Goal: Find specific page/section: Find specific page/section

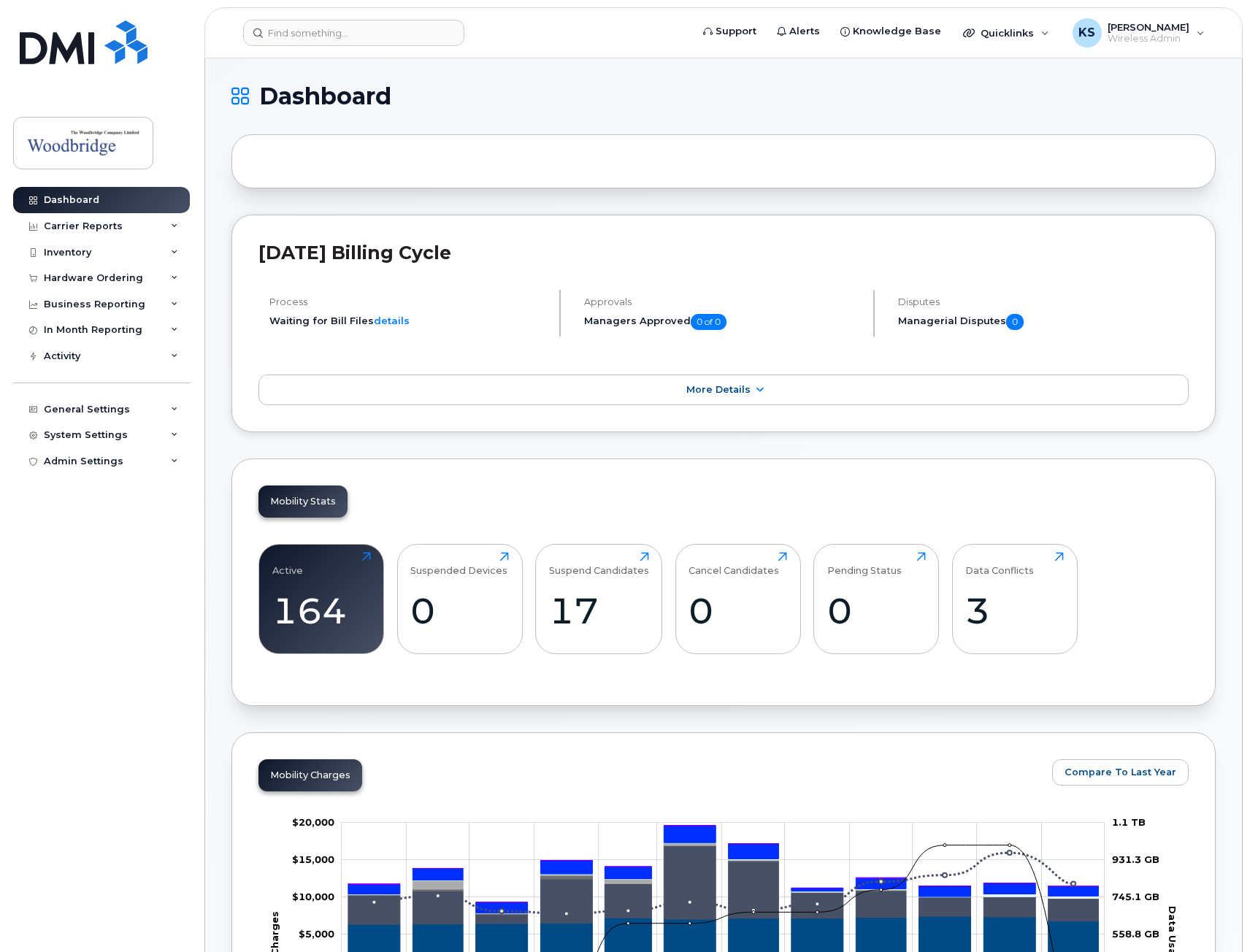
click at [340, 46] on header "Support Alerts Knowledge Base Quicklinks Suspend / Cancel Device Change SIM Car…" at bounding box center [723, 33] width 1038 height 52
click at [342, 38] on input at bounding box center [353, 33] width 221 height 27
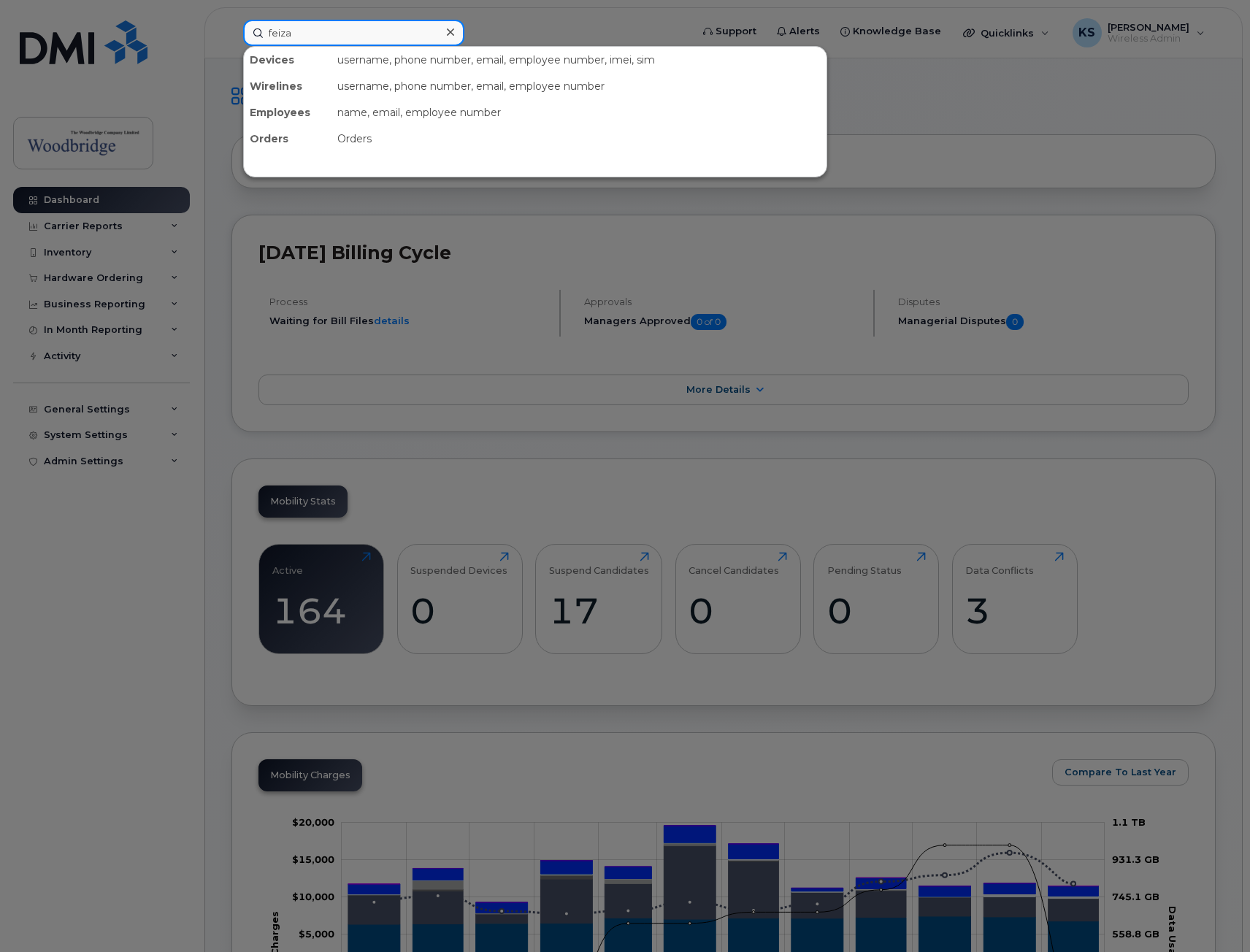
type input "feizan"
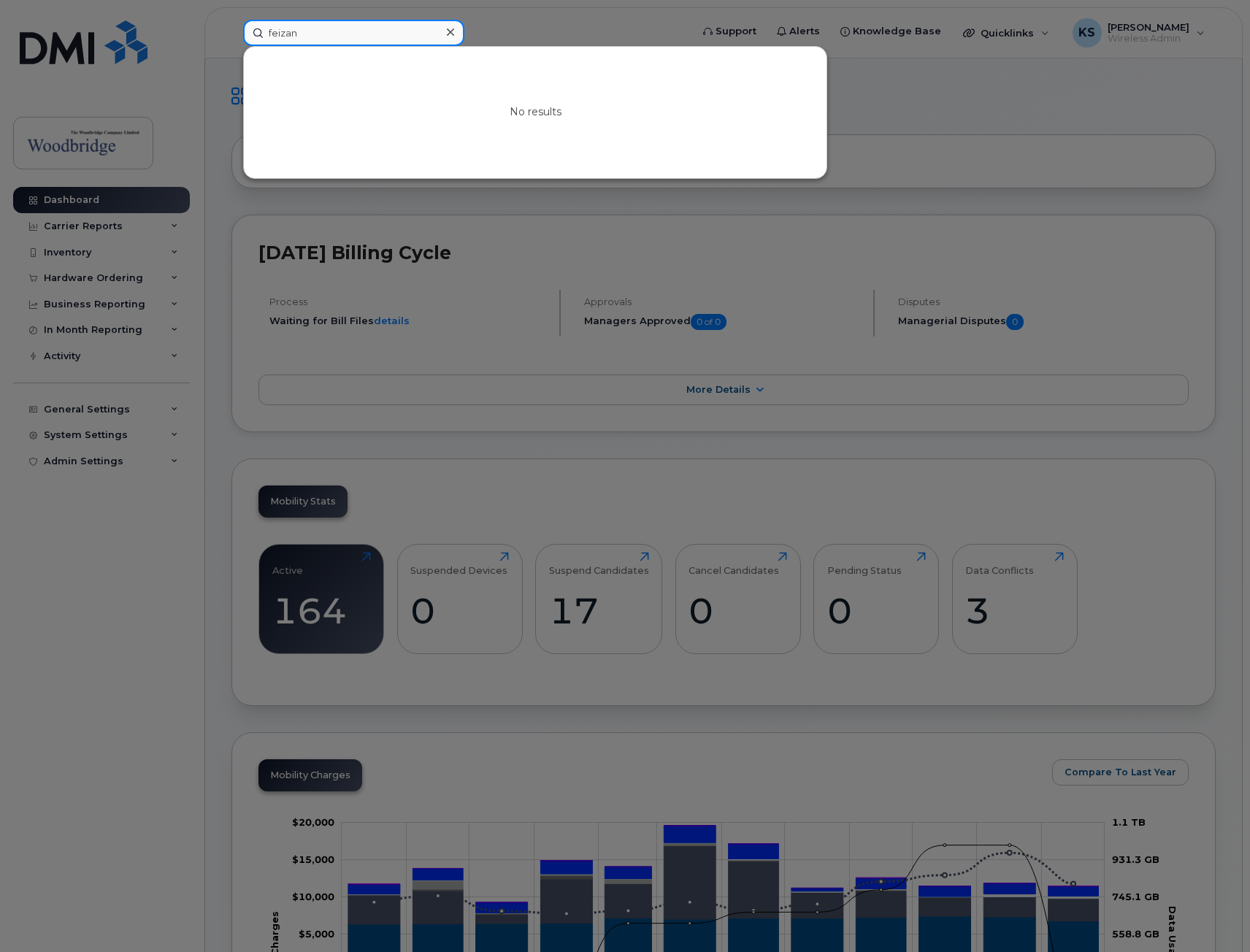
drag, startPoint x: 337, startPoint y: 32, endPoint x: 228, endPoint y: 29, distance: 109.0
click at [232, 29] on div "feizan No results" at bounding box center [463, 33] width 462 height 27
drag, startPoint x: 129, startPoint y: 559, endPoint x: 135, endPoint y: 546, distance: 14.3
click at [129, 558] on div at bounding box center [625, 476] width 1250 height 952
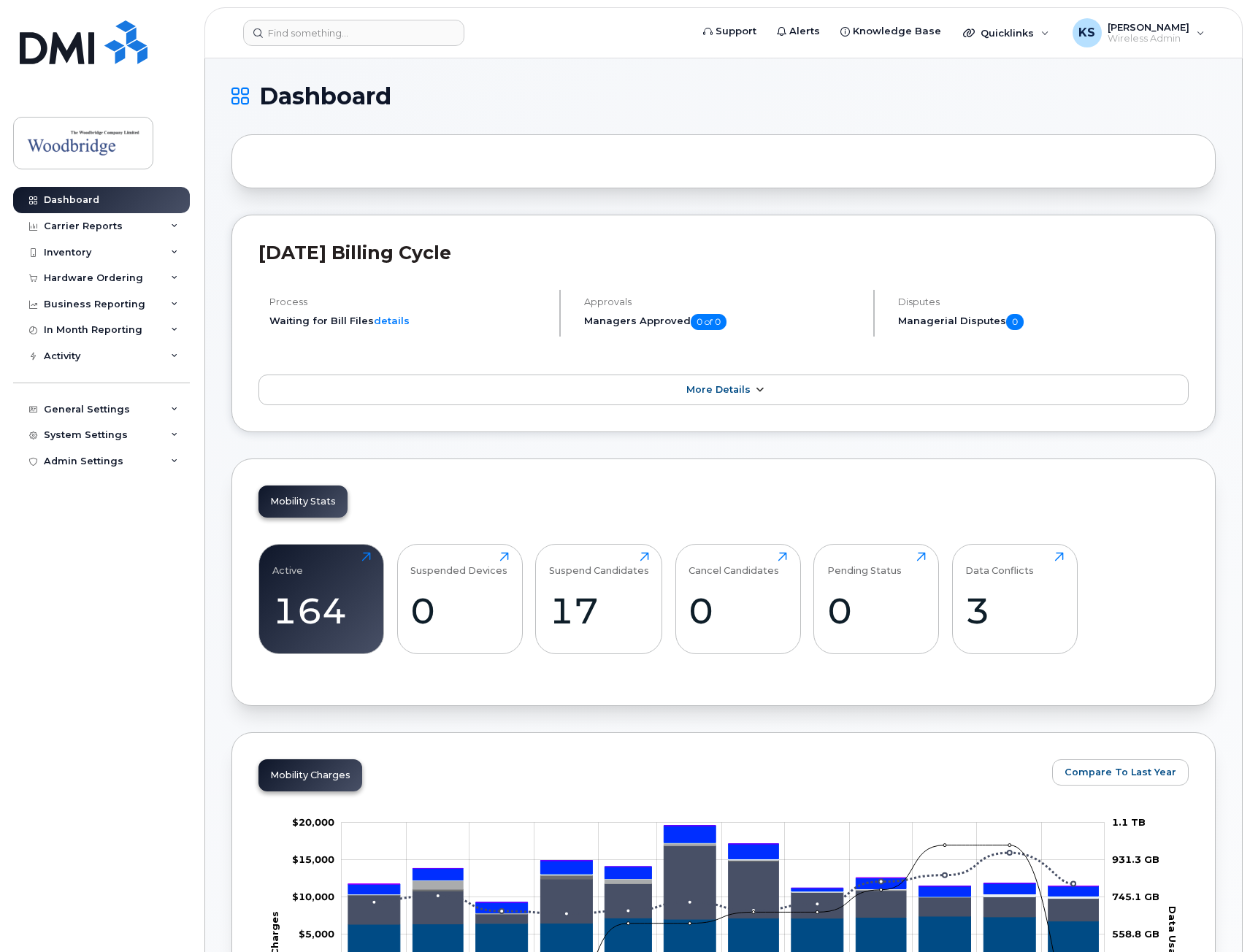
click at [715, 397] on link "More Details" at bounding box center [723, 389] width 930 height 31
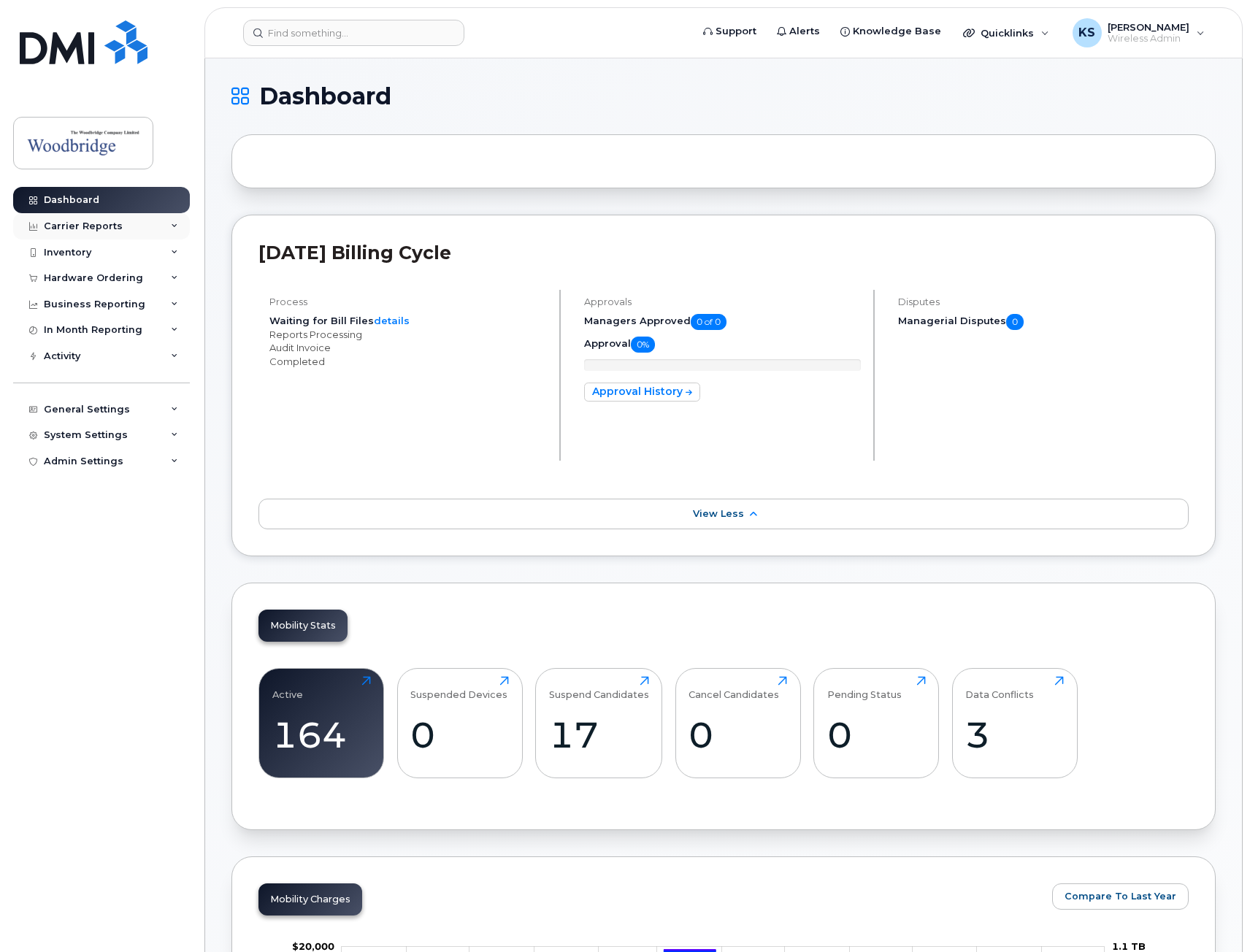
click at [126, 222] on div "Carrier Reports" at bounding box center [101, 226] width 176 height 27
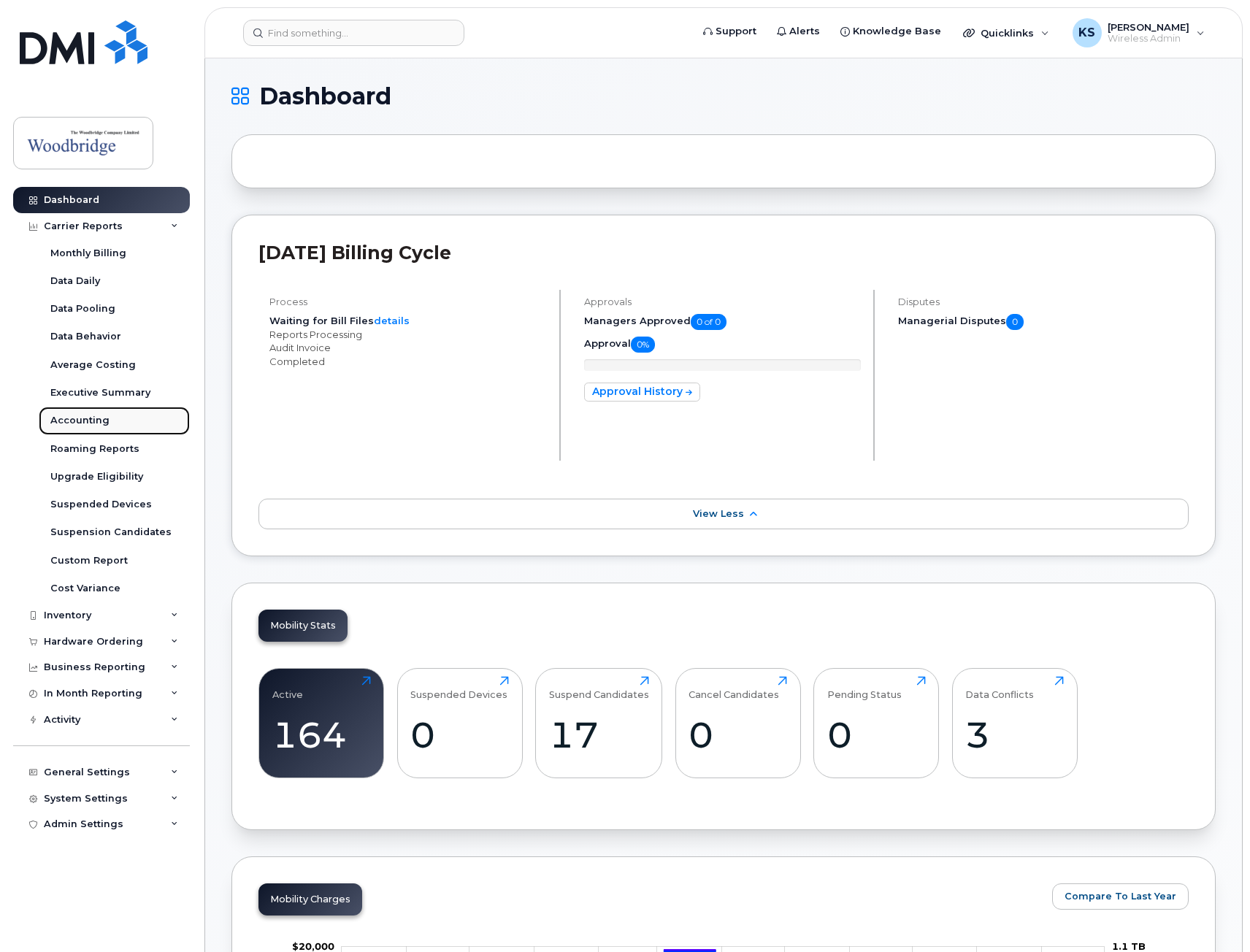
click at [112, 424] on link "Accounting" at bounding box center [114, 420] width 152 height 28
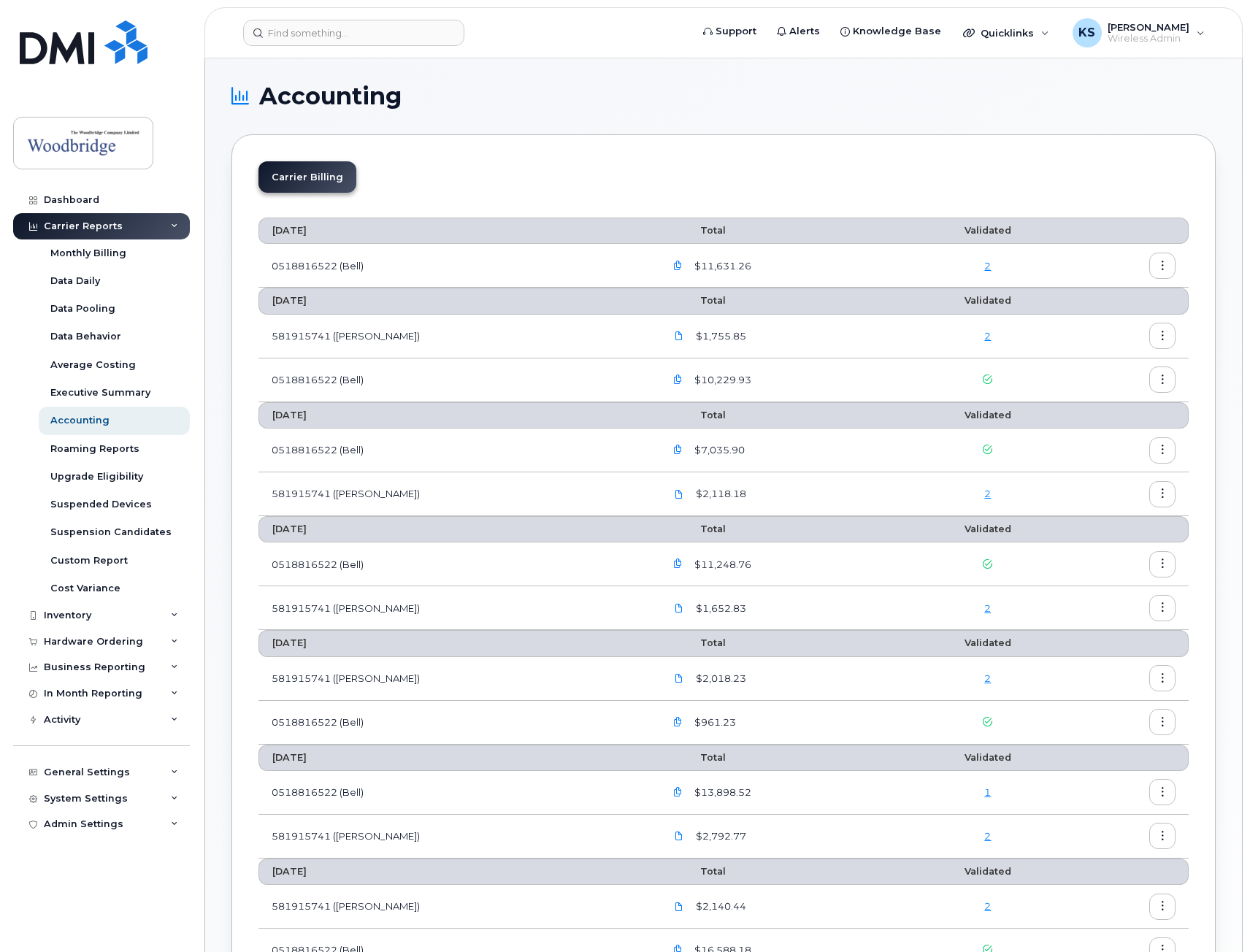
click at [1161, 343] on button "button" at bounding box center [1162, 336] width 27 height 27
click at [1119, 362] on div "Details" at bounding box center [1108, 368] width 130 height 28
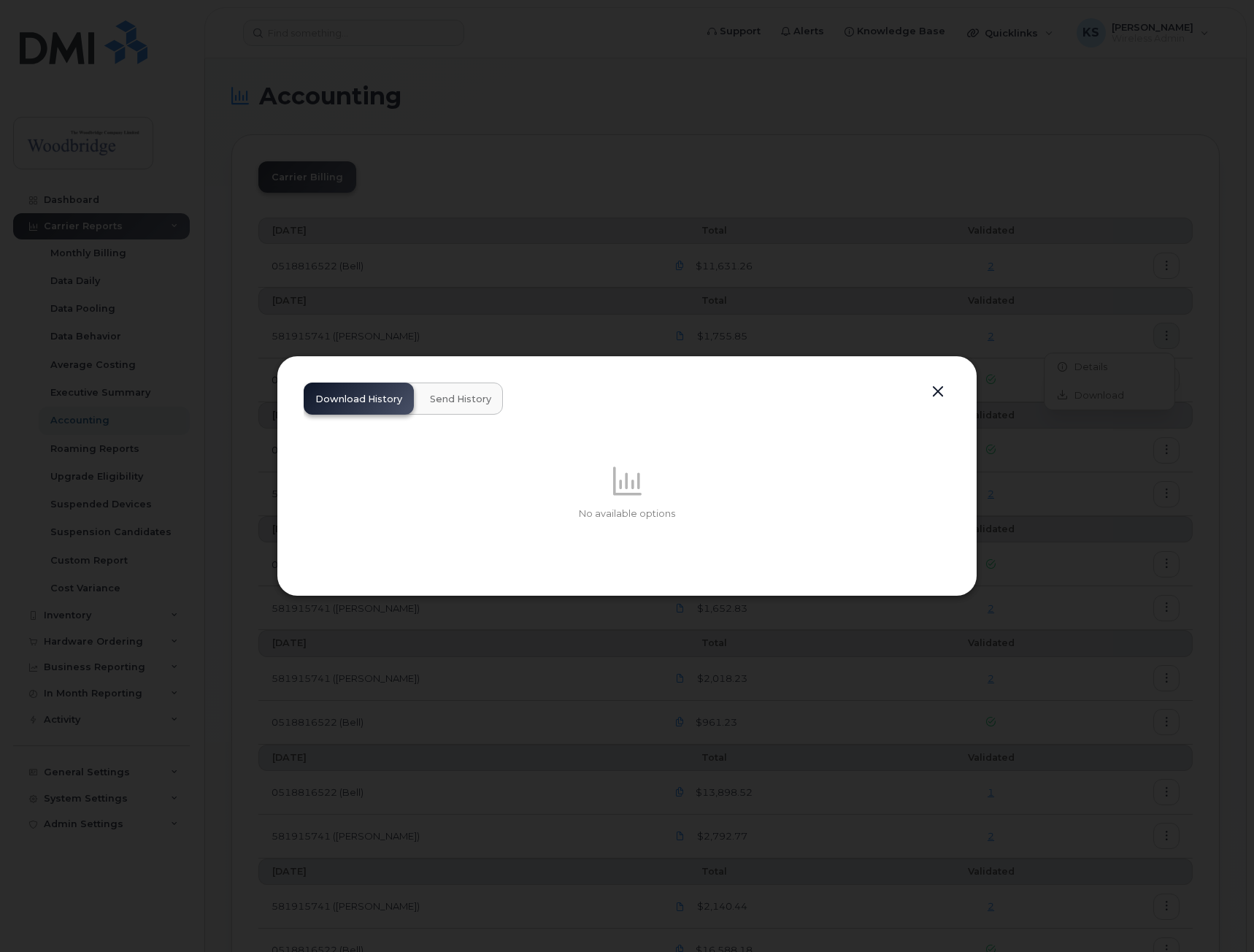
click at [459, 401] on span "Send History" at bounding box center [461, 399] width 61 height 12
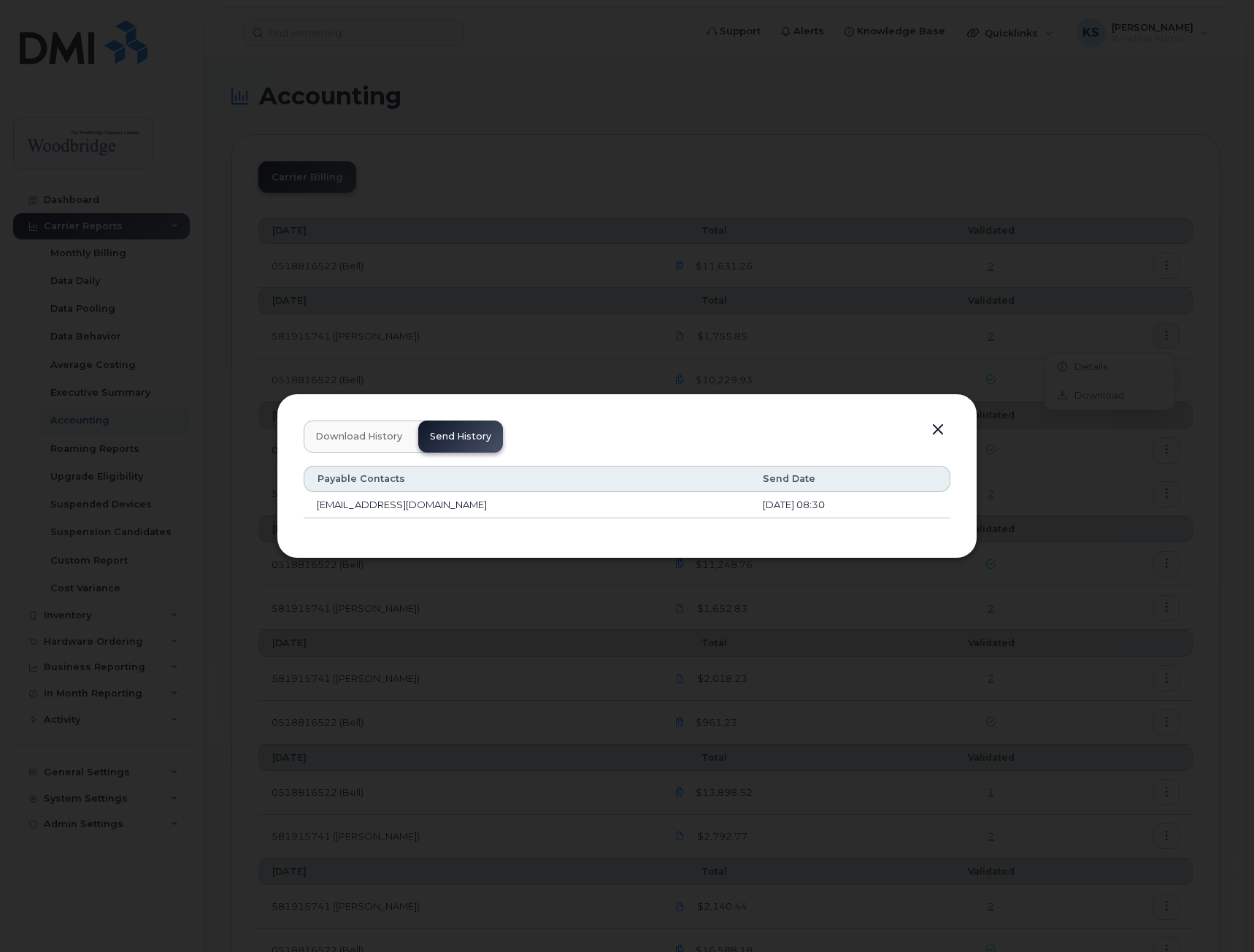
click at [941, 427] on button "button" at bounding box center [938, 430] width 22 height 21
